Goal: Task Accomplishment & Management: Complete application form

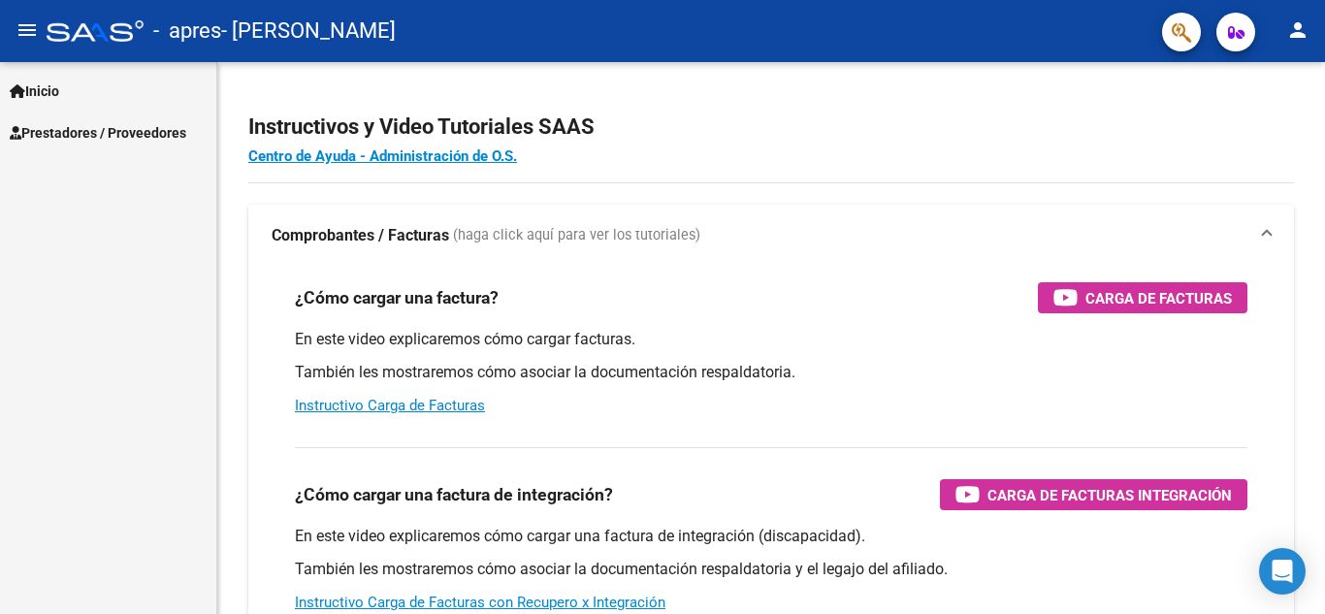
click at [67, 130] on span "Prestadores / Proveedores" at bounding box center [98, 132] width 177 height 21
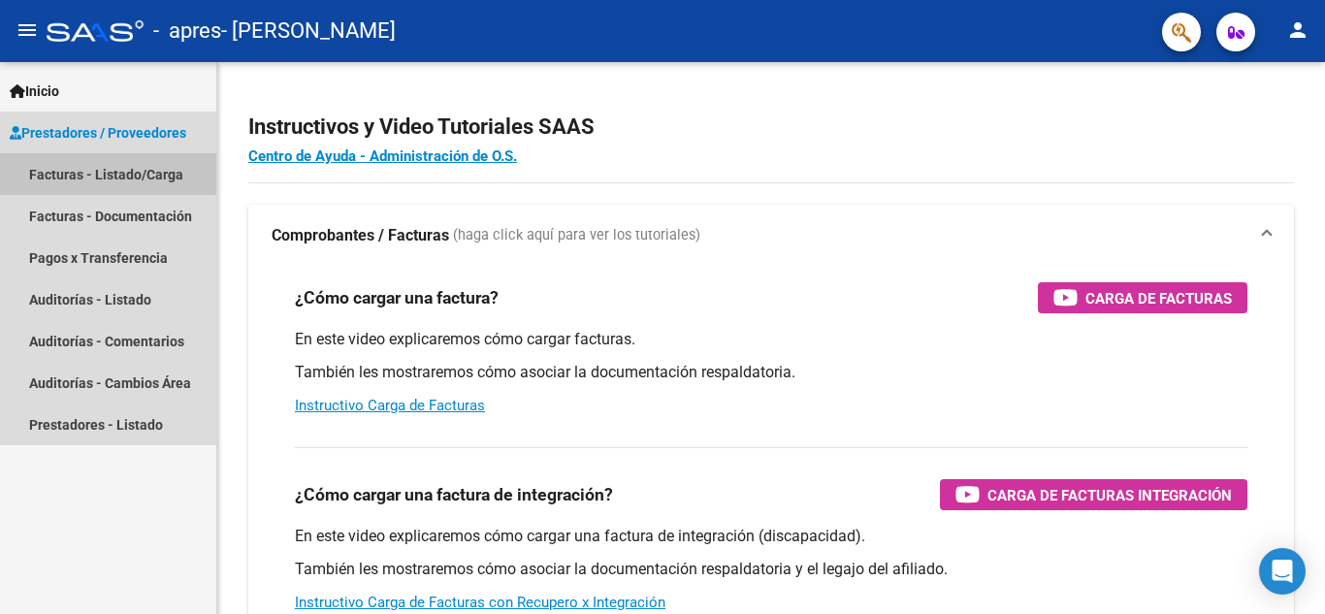
click at [78, 173] on link "Facturas - Listado/Carga" at bounding box center [108, 174] width 216 height 42
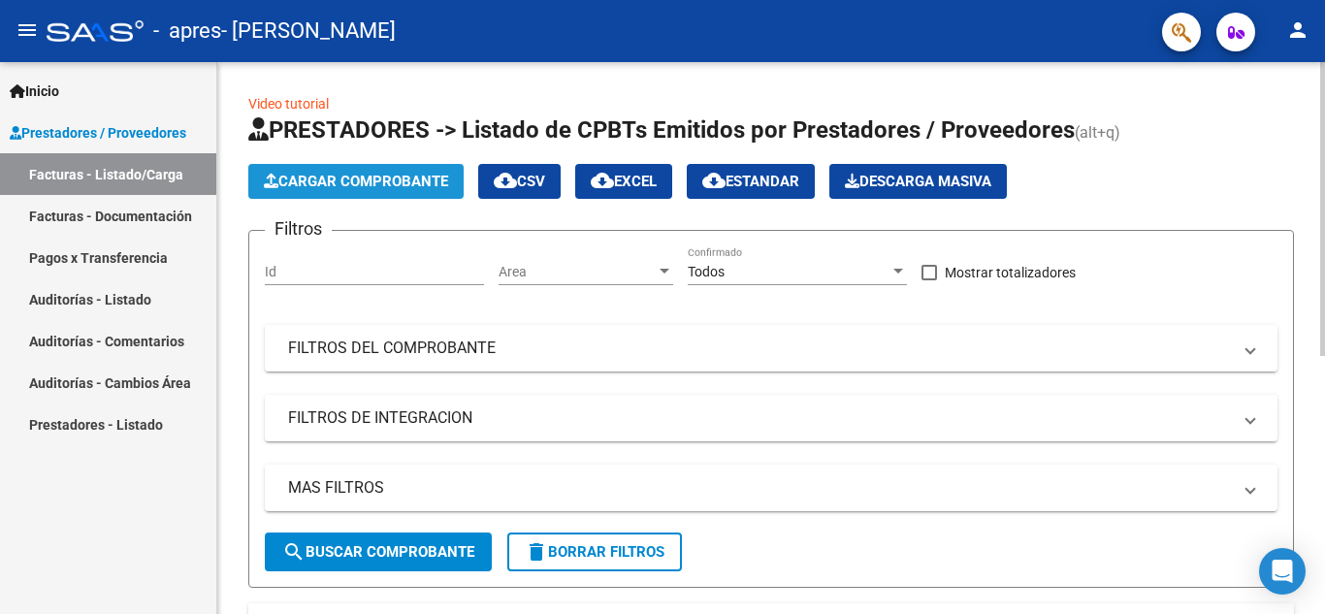
click at [374, 182] on span "Cargar Comprobante" at bounding box center [356, 181] width 184 height 17
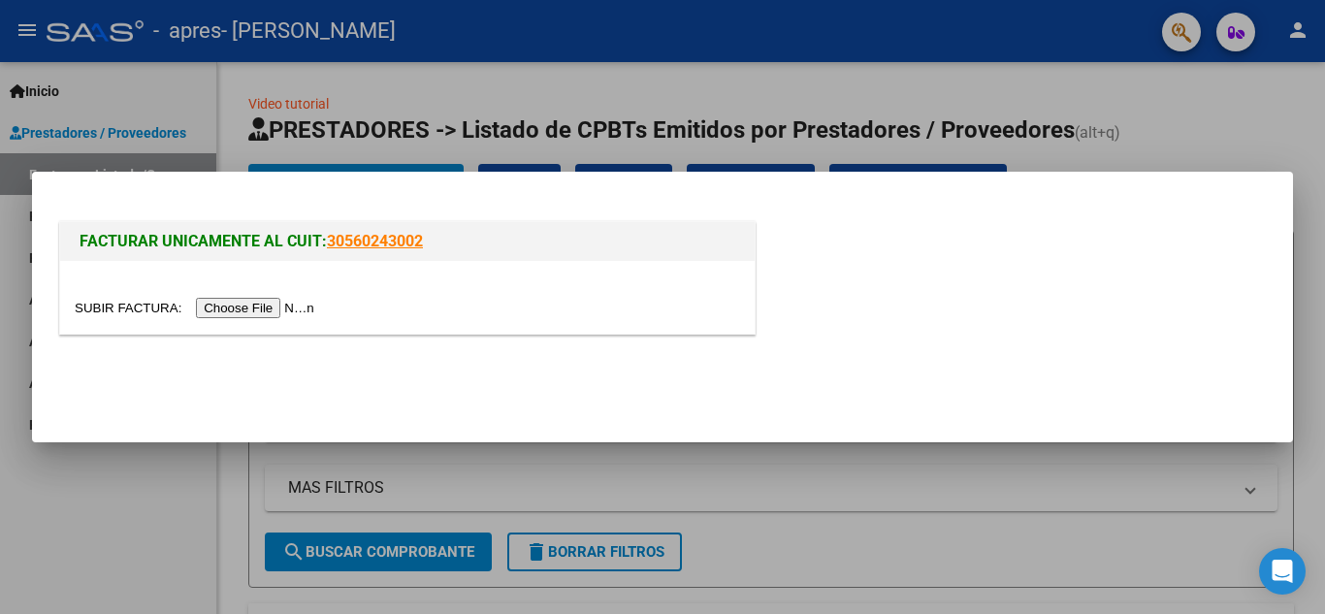
click at [281, 307] on input "file" at bounding box center [197, 308] width 245 height 20
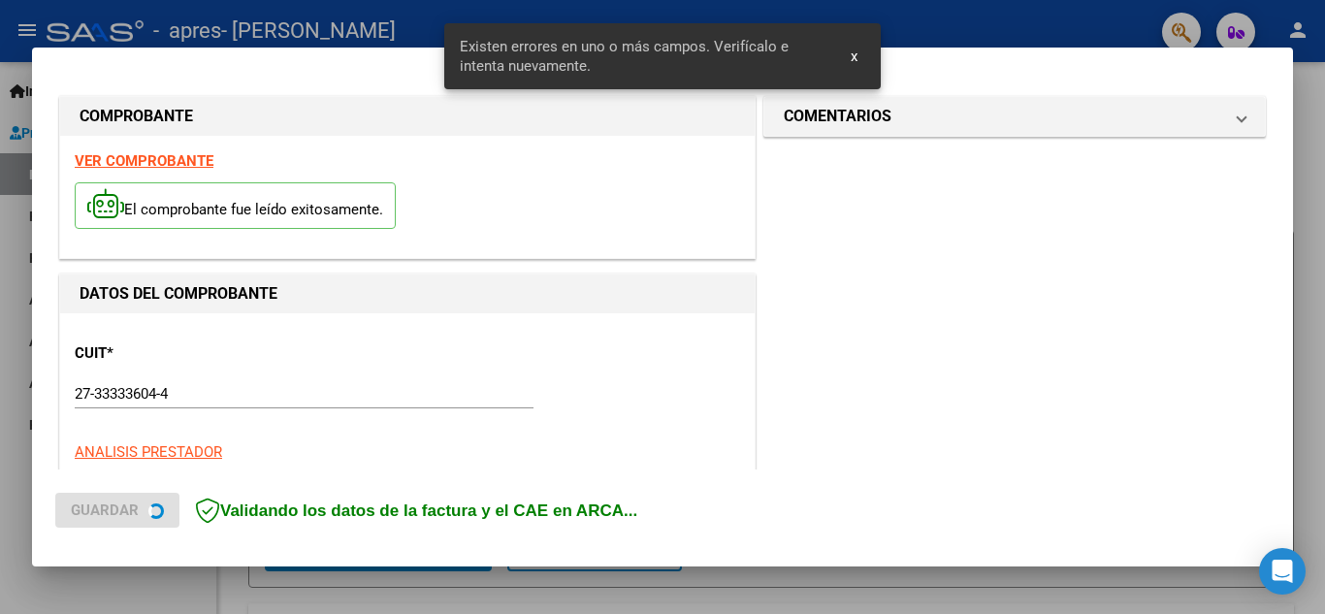
scroll to position [476, 0]
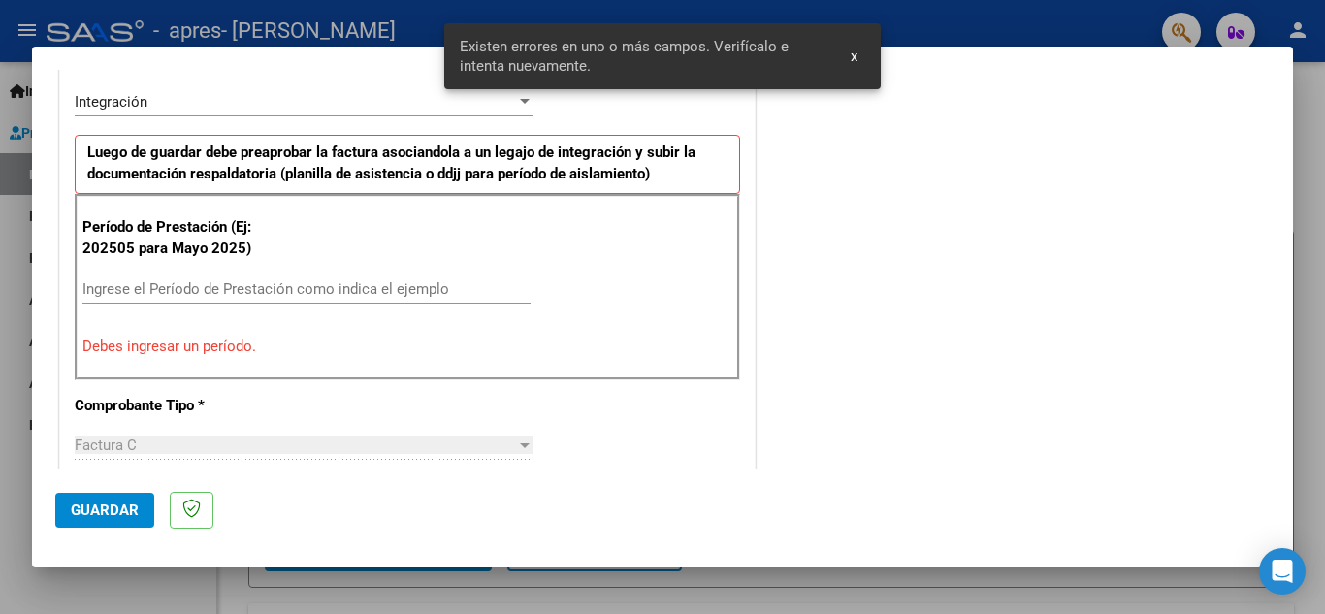
click at [260, 436] on div "Factura C Seleccionar Tipo" at bounding box center [304, 445] width 459 height 29
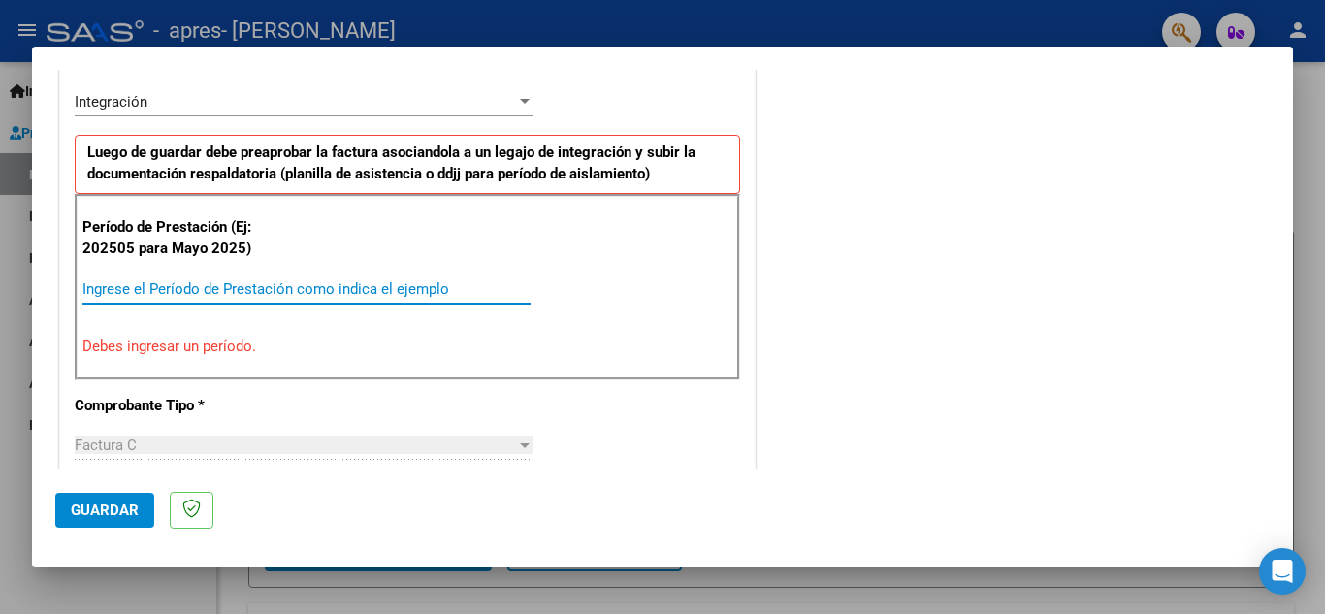
click at [196, 280] on input "Ingrese el Período de Prestación como indica el ejemplo" at bounding box center [306, 288] width 448 height 17
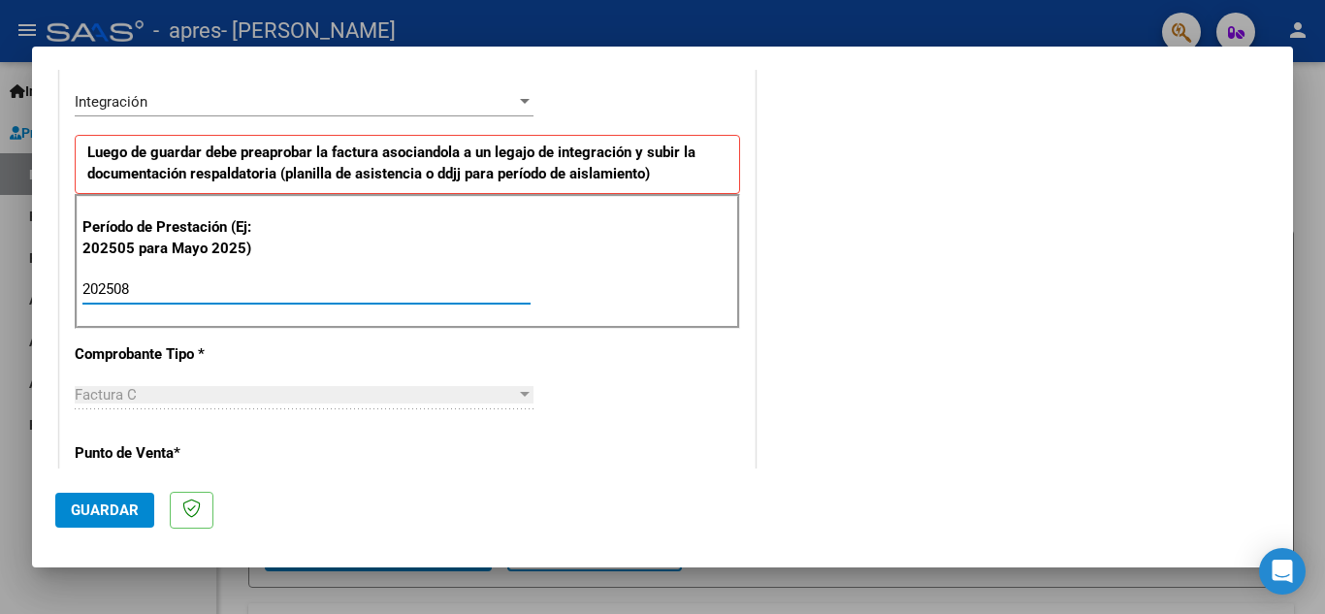
type input "202508"
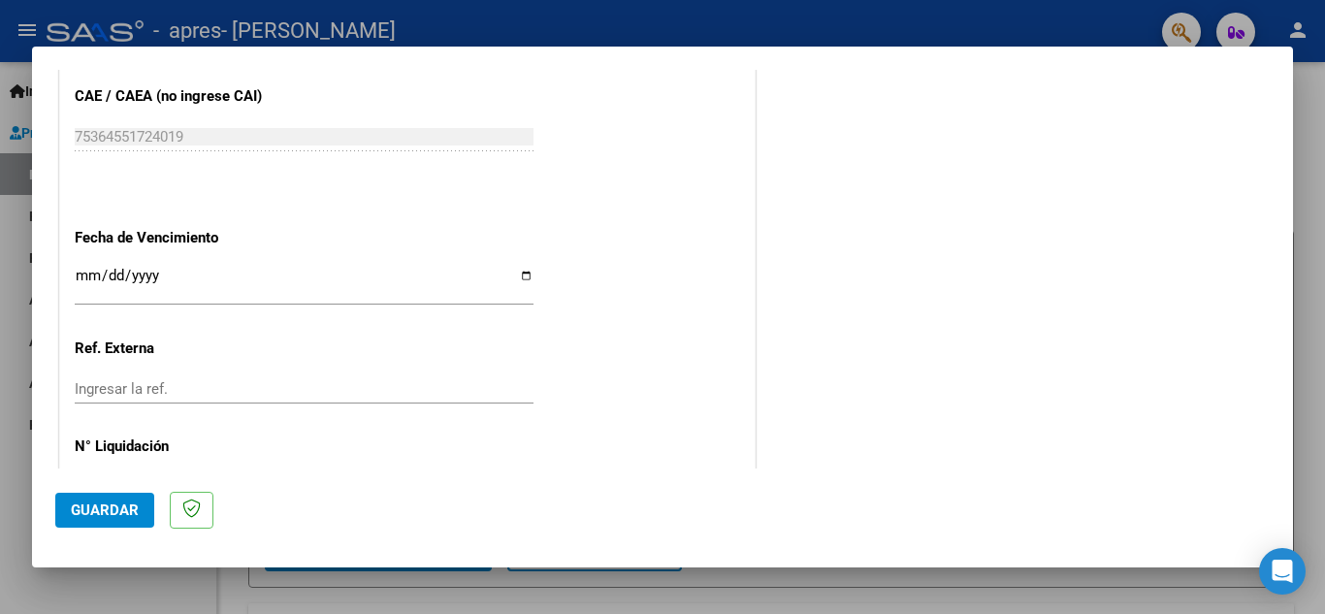
scroll to position [1308, 0]
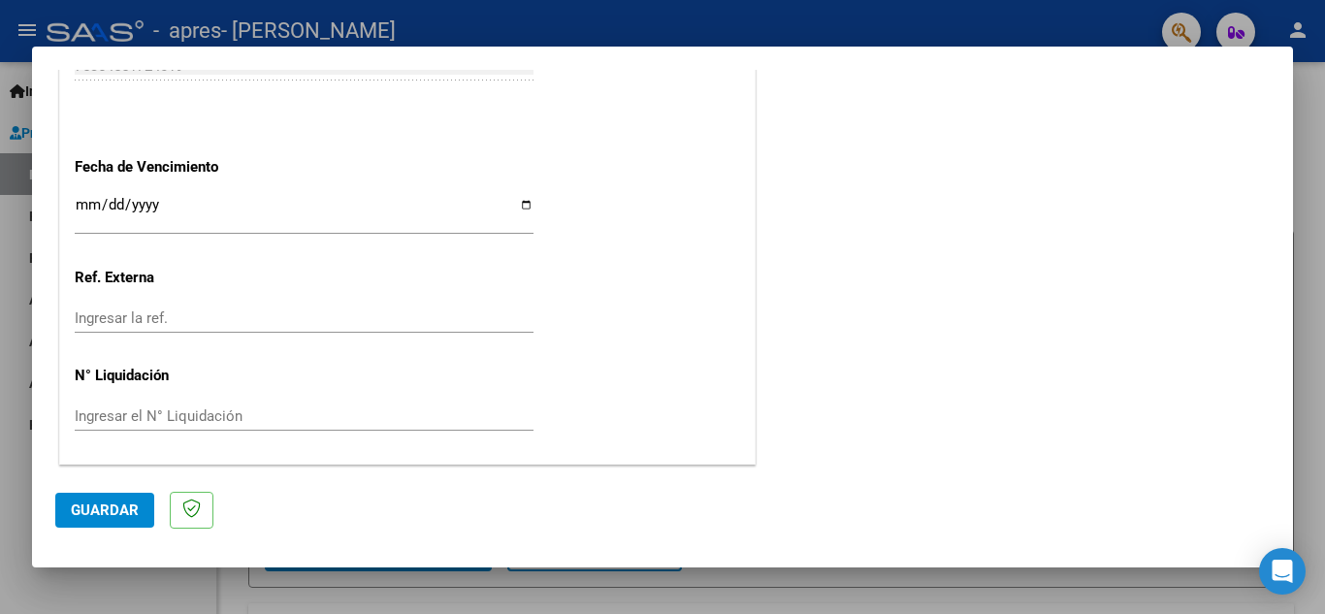
click at [99, 512] on span "Guardar" at bounding box center [105, 509] width 68 height 17
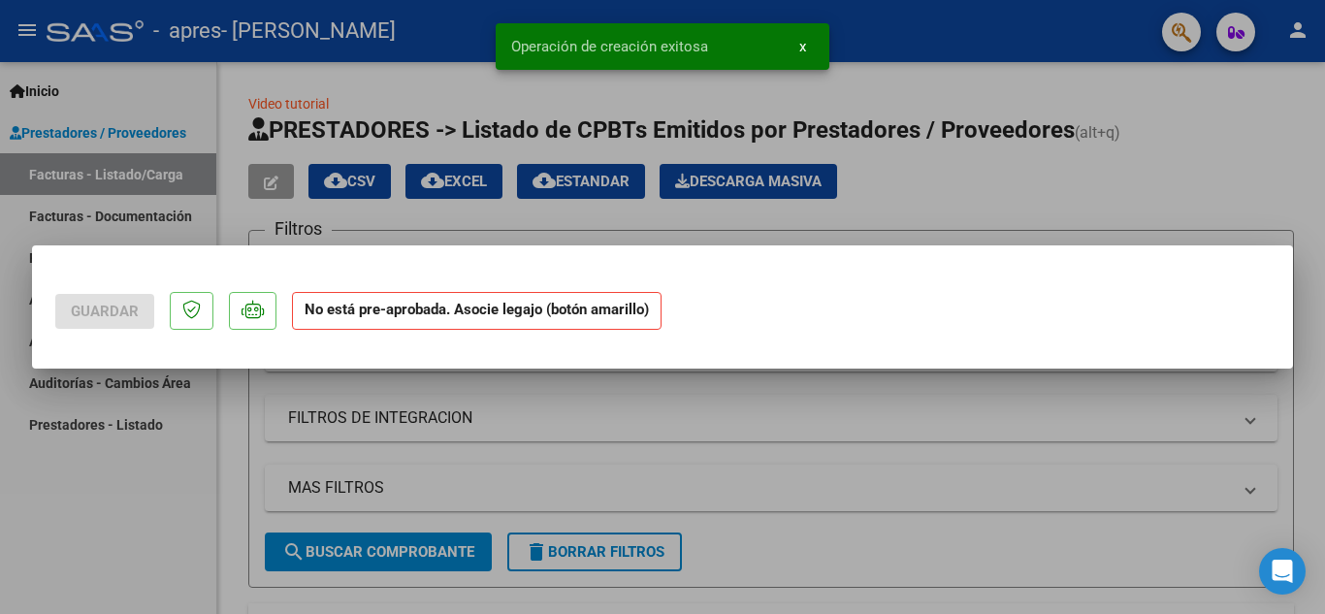
scroll to position [0, 0]
